Goal: Task Accomplishment & Management: Use online tool/utility

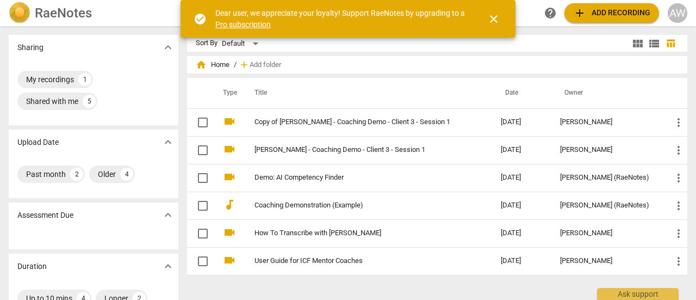
click at [603, 12] on span "add Add recording" at bounding box center [611, 13] width 77 height 13
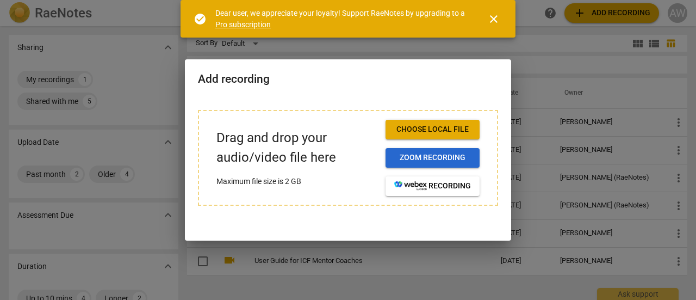
click at [418, 153] on span "Zoom recording" at bounding box center [432, 157] width 77 height 11
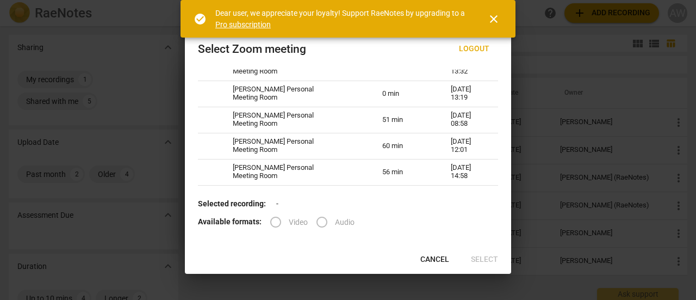
scroll to position [356, 0]
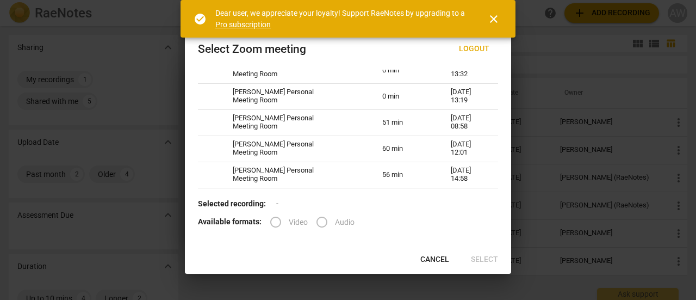
click at [493, 18] on span "close" at bounding box center [493, 19] width 13 height 13
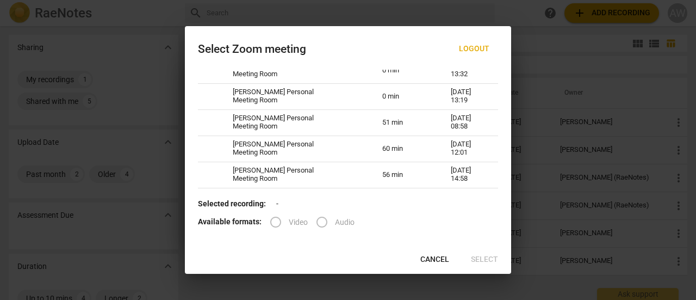
click at [438, 255] on span "Cancel" at bounding box center [434, 259] width 29 height 11
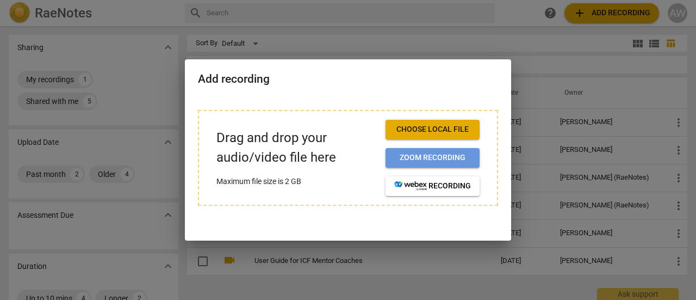
click at [417, 154] on span "Zoom recording" at bounding box center [432, 157] width 77 height 11
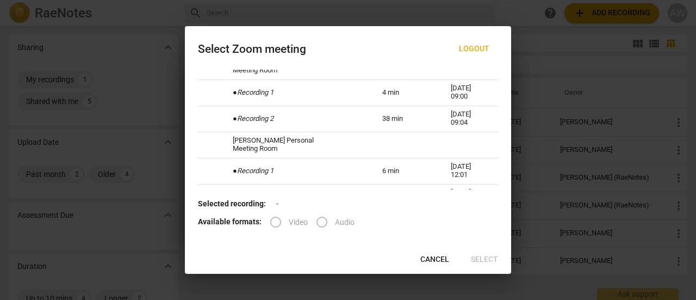
scroll to position [168, 0]
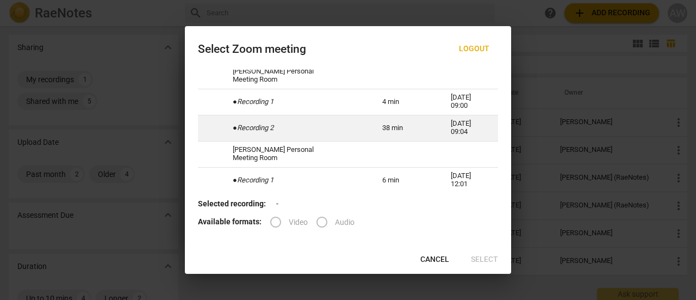
click at [402, 123] on td "38 min" at bounding box center [403, 128] width 68 height 26
radio input "true"
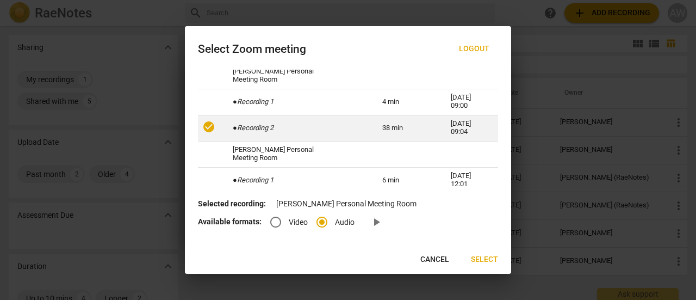
click at [402, 123] on td "38 min" at bounding box center [403, 128] width 68 height 26
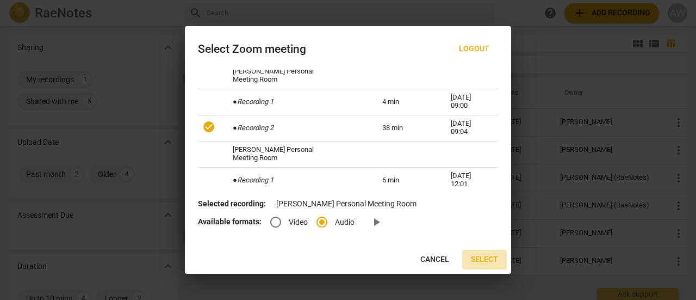
click at [485, 258] on span "Select" at bounding box center [484, 259] width 27 height 11
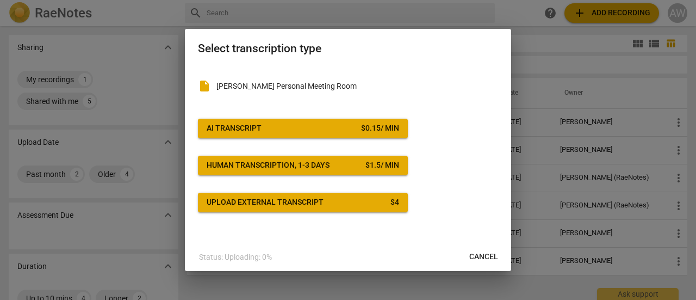
click at [297, 123] on span "AI Transcript $ 0.15 / min" at bounding box center [303, 128] width 192 height 11
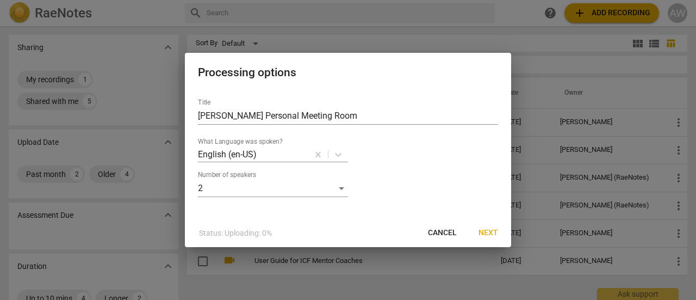
click at [493, 231] on span "Next" at bounding box center [488, 232] width 20 height 11
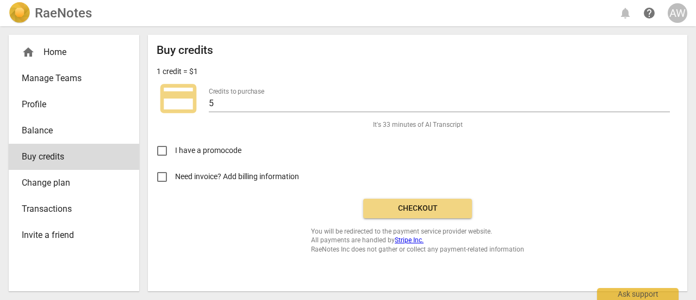
click at [427, 207] on span "Checkout" at bounding box center [417, 208] width 91 height 11
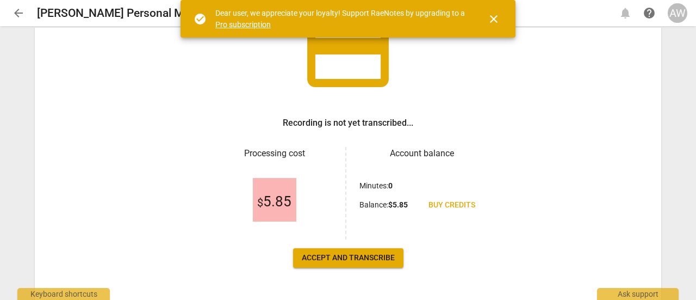
scroll to position [92, 0]
click at [353, 259] on span "Accept and transcribe" at bounding box center [348, 257] width 93 height 11
